Goal: Use online tool/utility: Utilize a website feature to perform a specific function

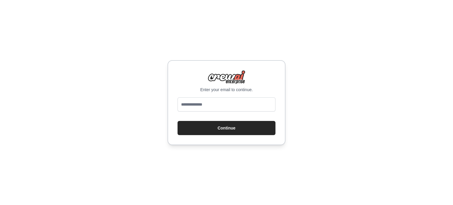
type input "**********"
click at [228, 126] on button "Continue" at bounding box center [227, 128] width 98 height 14
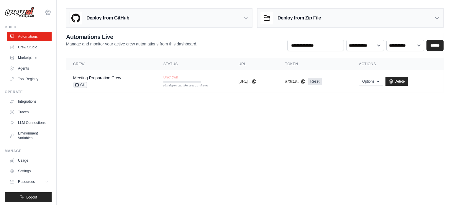
click at [45, 13] on icon at bounding box center [48, 12] width 7 height 7
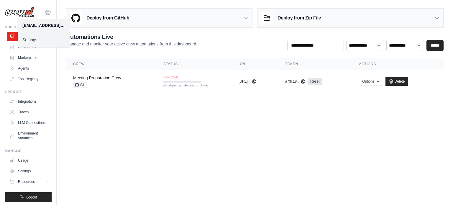
click at [45, 13] on icon at bounding box center [48, 12] width 7 height 7
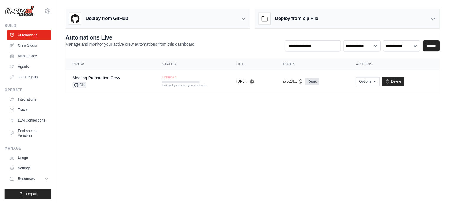
scroll to position [6, 0]
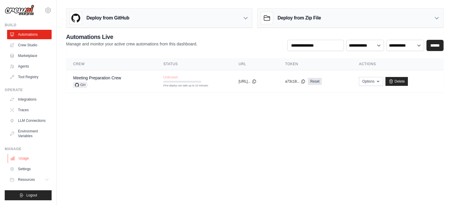
click at [24, 157] on link "Usage" at bounding box center [30, 158] width 45 height 9
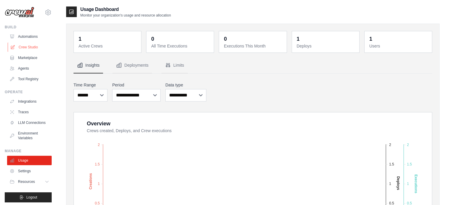
click at [29, 47] on link "Crew Studio" at bounding box center [30, 47] width 45 height 9
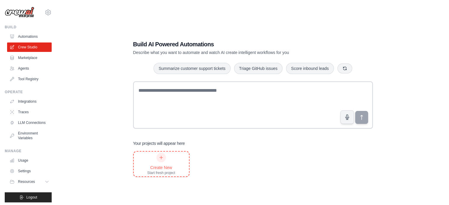
click at [164, 159] on div at bounding box center [160, 157] width 9 height 9
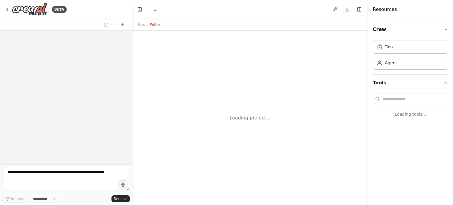
select select "****"
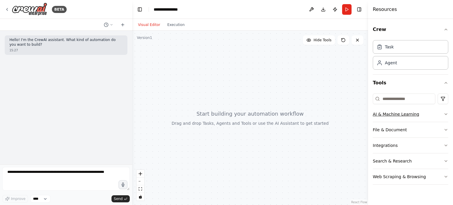
click at [437, 115] on button "AI & Machine Learning" at bounding box center [411, 114] width 76 height 15
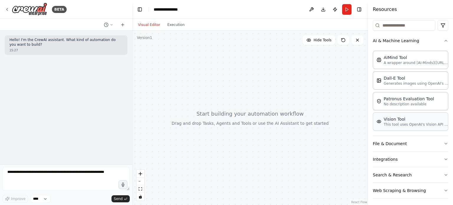
scroll to position [75, 0]
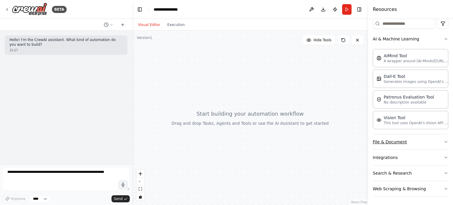
click at [418, 144] on button "File & Document" at bounding box center [411, 141] width 76 height 15
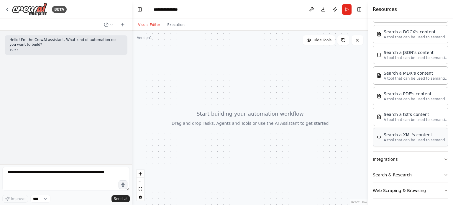
scroll to position [224, 0]
click at [422, 174] on button "Search & Research" at bounding box center [411, 173] width 76 height 15
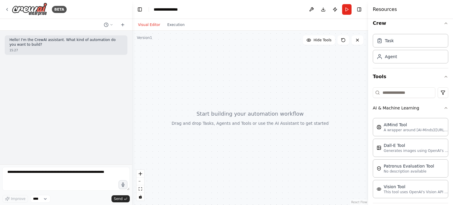
scroll to position [0, 0]
